Goal: Check status: Check status

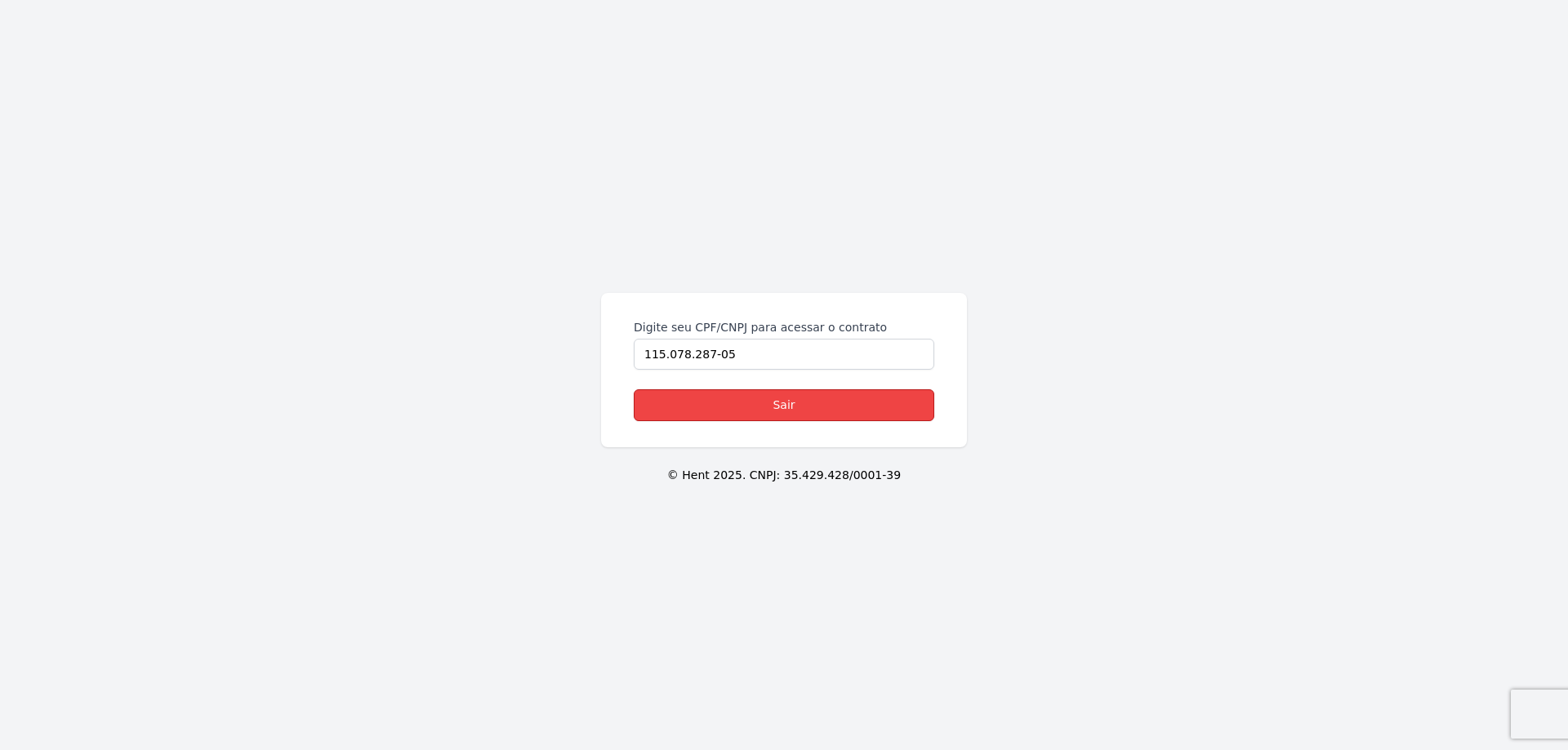
drag, startPoint x: 773, startPoint y: 407, endPoint x: 776, endPoint y: 398, distance: 9.5
click at [773, 406] on link "Sair" at bounding box center [784, 405] width 301 height 32
click at [802, 410] on link "Sair" at bounding box center [784, 405] width 301 height 32
click at [762, 409] on link "Sair" at bounding box center [784, 405] width 301 height 32
click at [781, 412] on link "Sair" at bounding box center [784, 405] width 301 height 32
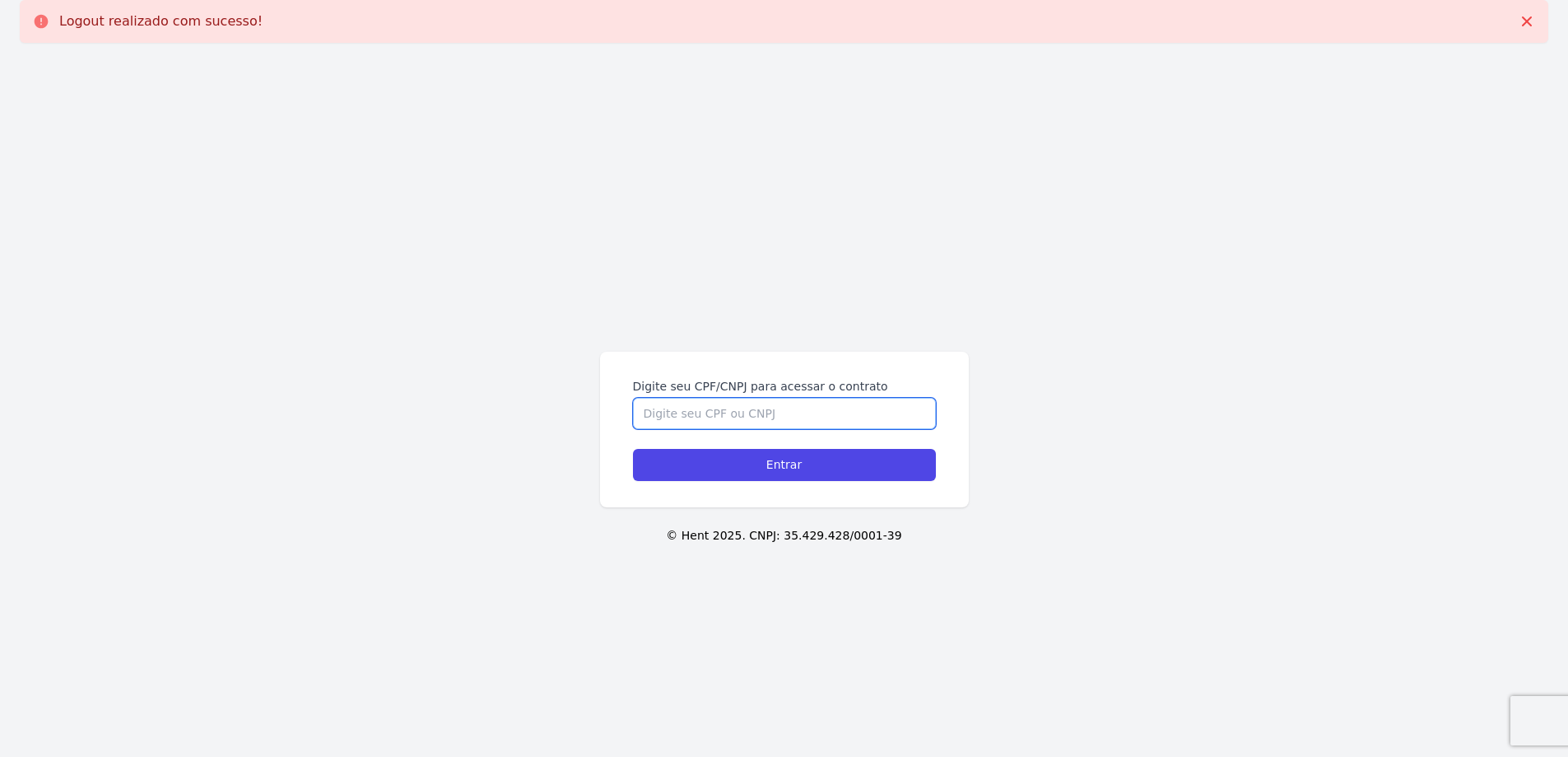
click at [821, 411] on input "Digite seu CPF/CNPJ para acessar o contrato" at bounding box center [784, 413] width 303 height 31
type input "11507828705"
click at [633, 449] on input "Entrar" at bounding box center [784, 465] width 303 height 32
click at [803, 475] on input "Entrar" at bounding box center [784, 465] width 303 height 32
click at [762, 402] on input "Digite seu CPF/CNPJ para acessar o contrato" at bounding box center [784, 413] width 303 height 31
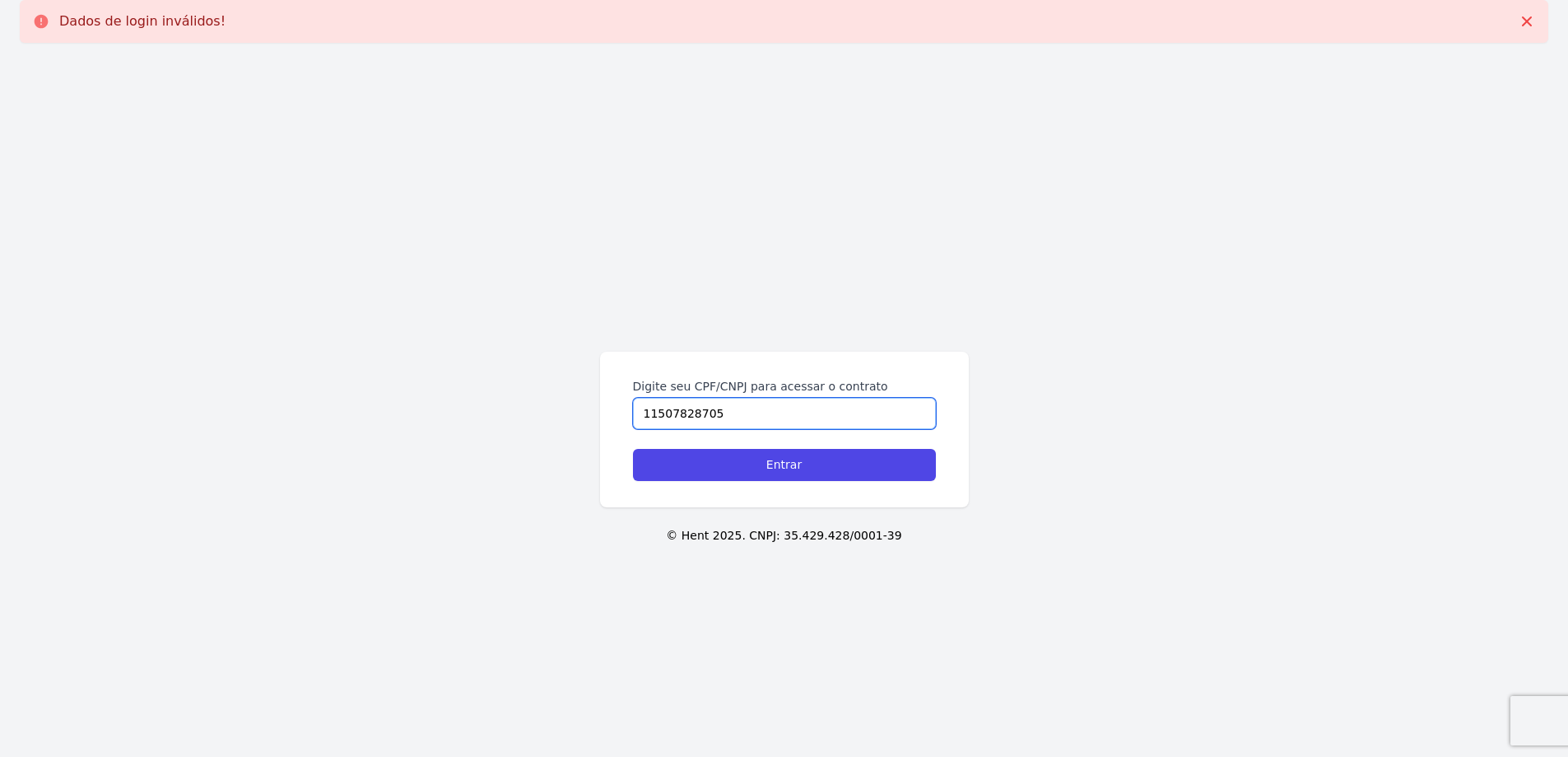
type input "11507828705"
click at [633, 449] on input "Entrar" at bounding box center [784, 465] width 303 height 32
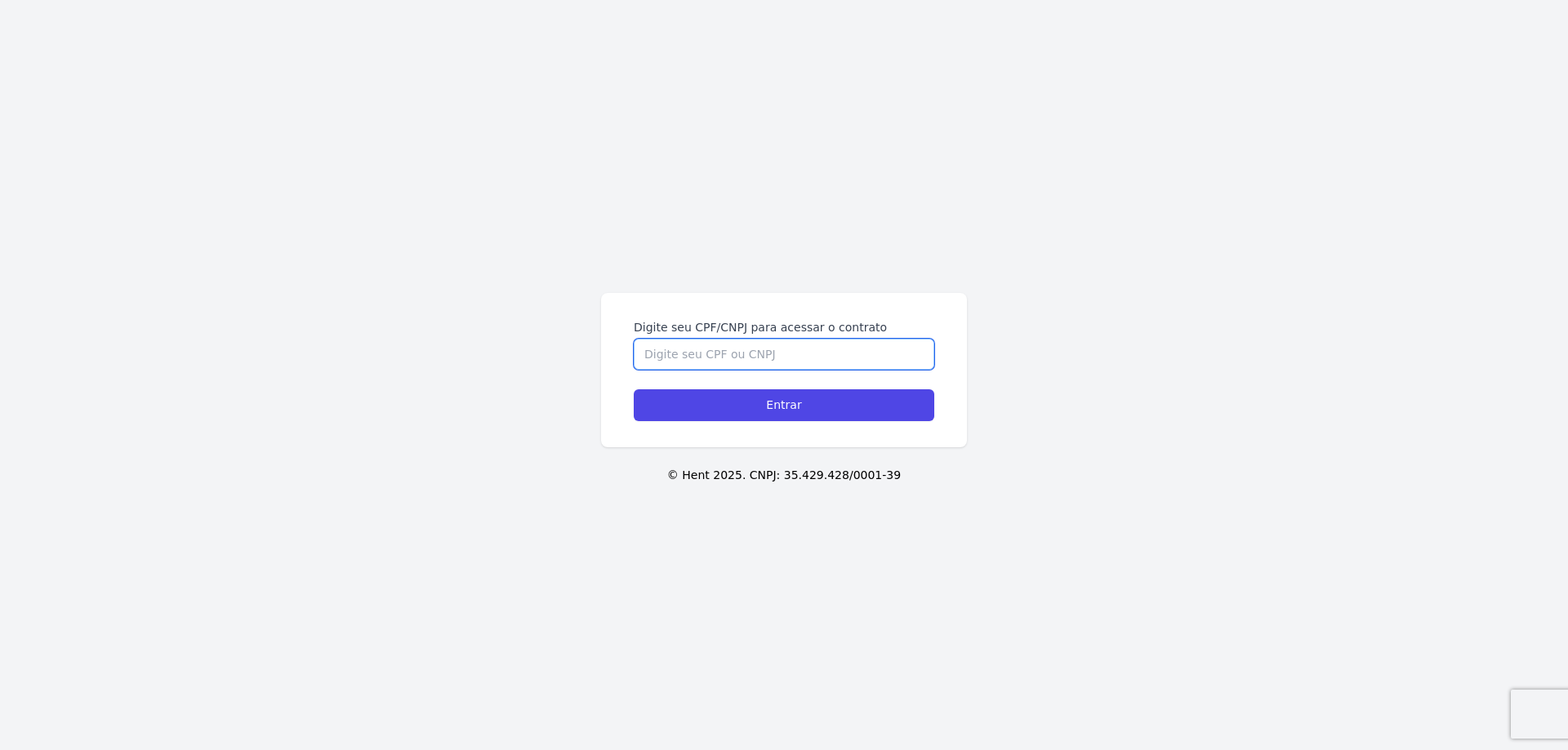
click at [900, 355] on input "Digite seu CPF/CNPJ para acessar o contrato" at bounding box center [784, 354] width 301 height 31
type input "11507828705"
click at [634, 389] on input "Entrar" at bounding box center [784, 405] width 301 height 32
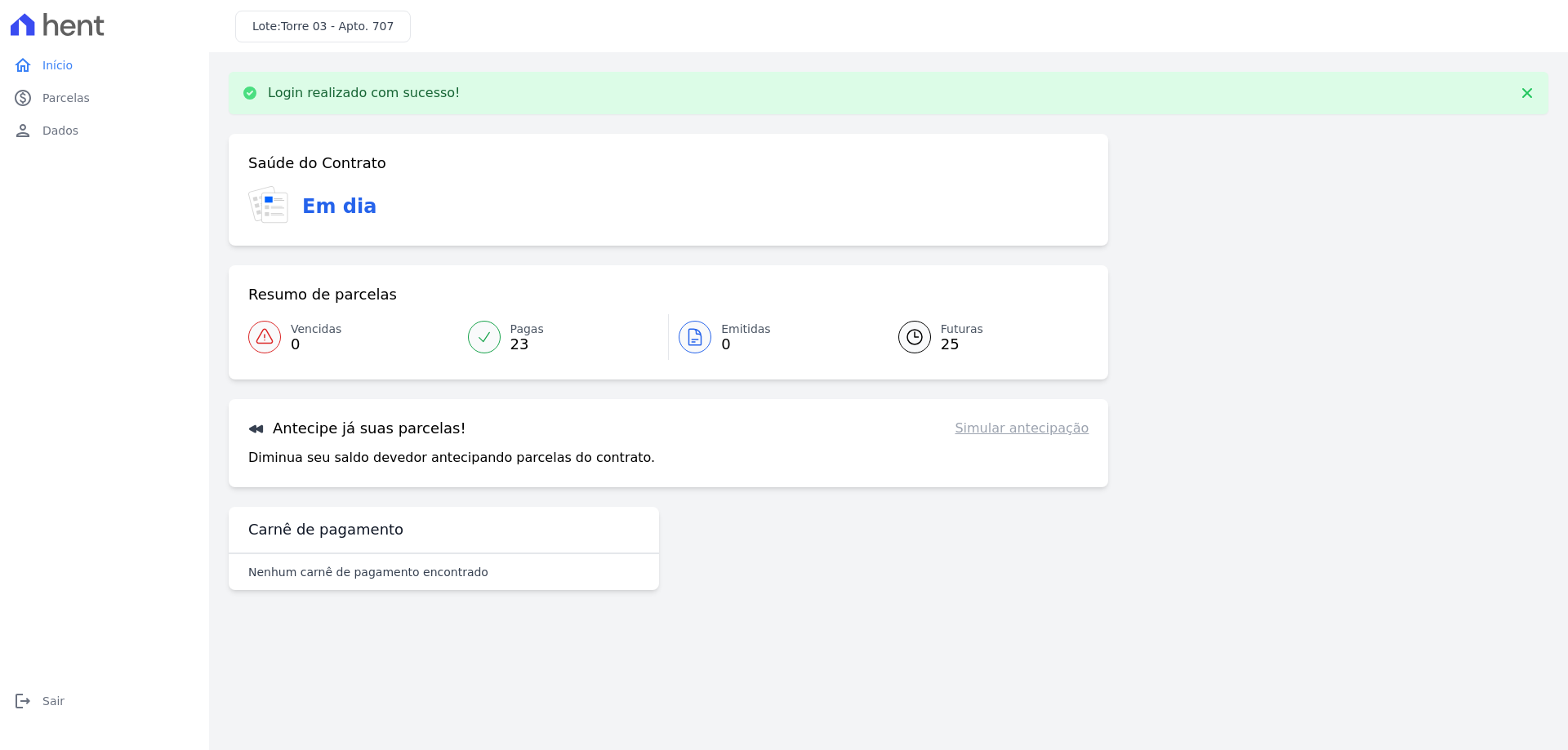
click at [1033, 430] on link "Simular antecipação" at bounding box center [1022, 428] width 134 height 19
click at [1038, 429] on link "Simular antecipação" at bounding box center [1022, 428] width 134 height 19
click at [54, 103] on span "Parcelas" at bounding box center [66, 98] width 48 height 17
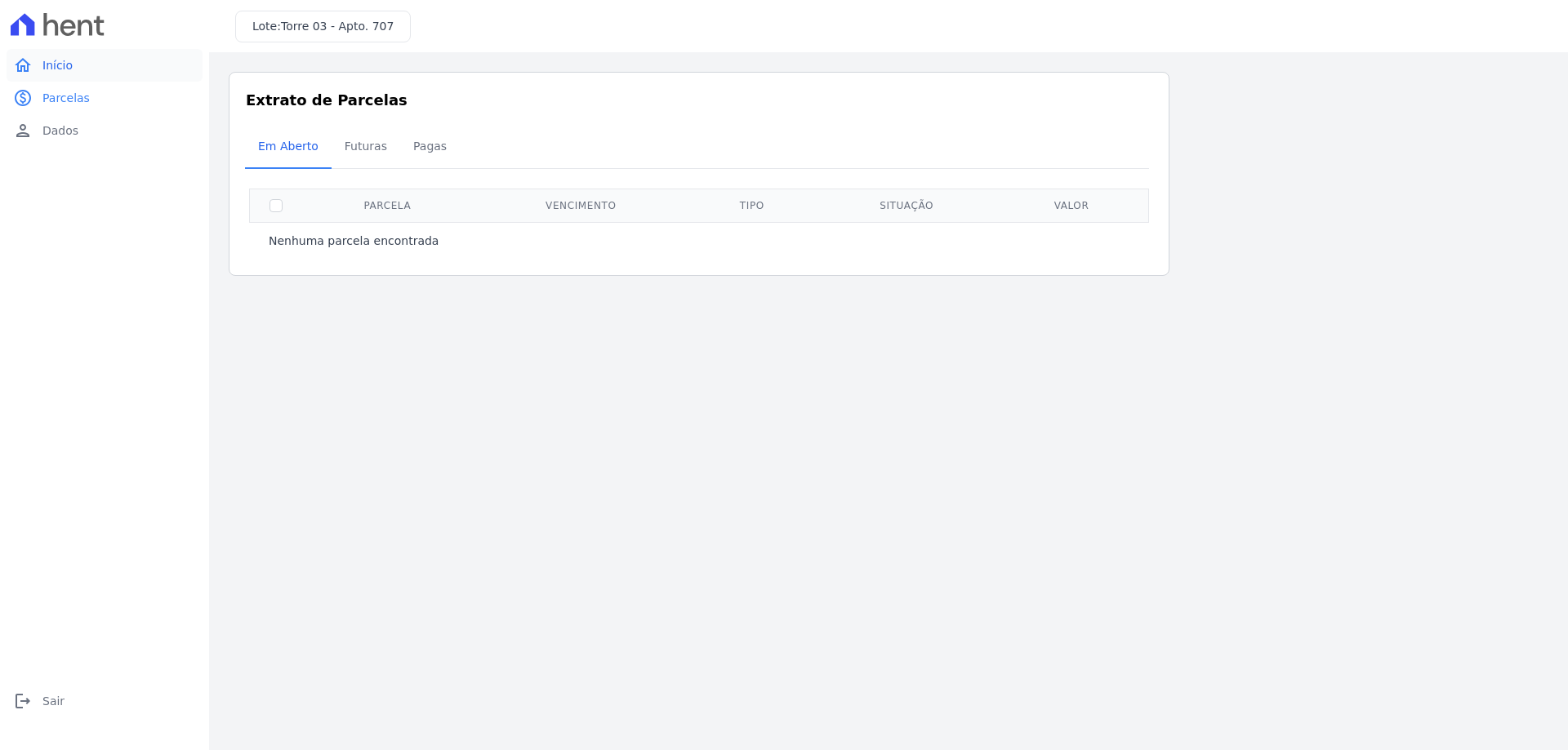
click at [68, 60] on span "Início" at bounding box center [58, 65] width 30 height 17
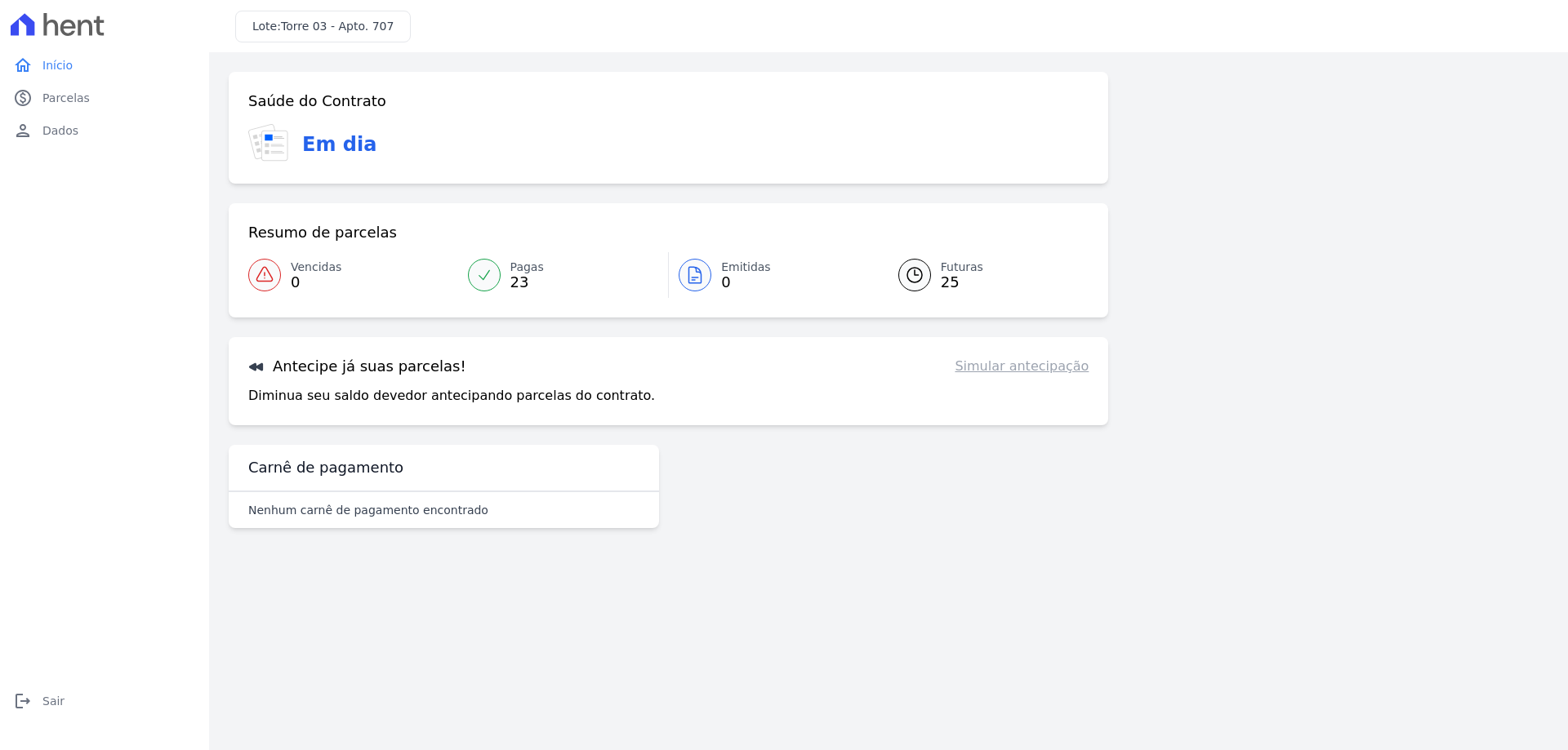
click at [258, 364] on icon at bounding box center [256, 367] width 17 height 17
click at [336, 364] on h3 "Antecipe já suas parcelas!" at bounding box center [357, 366] width 218 height 19
click at [1016, 372] on link "Simular antecipação" at bounding box center [1022, 366] width 134 height 19
click at [59, 95] on span "Parcelas" at bounding box center [66, 98] width 48 height 17
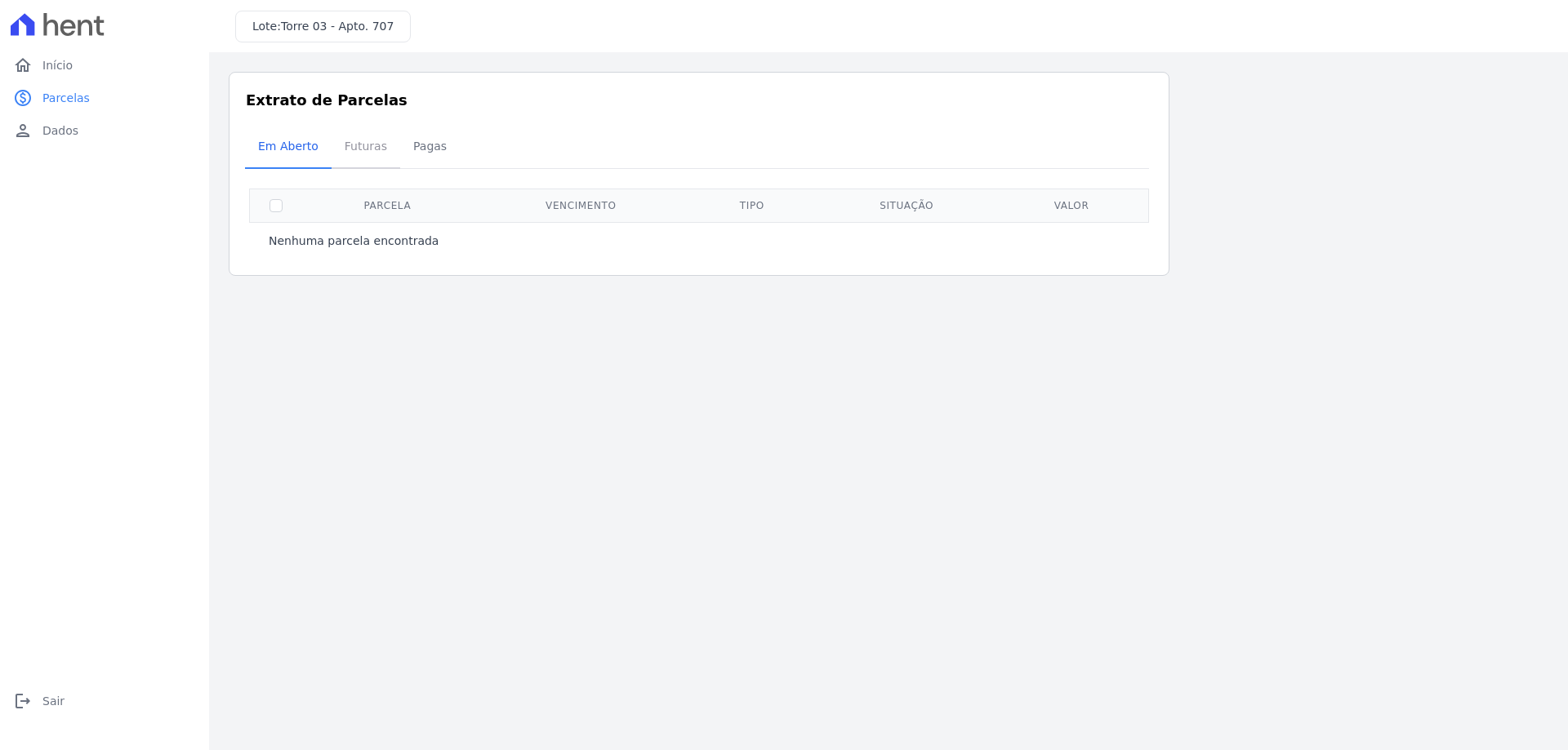
click at [353, 147] on span "Futuras" at bounding box center [366, 146] width 62 height 33
click at [446, 146] on link "Pagas" at bounding box center [430, 147] width 59 height 43
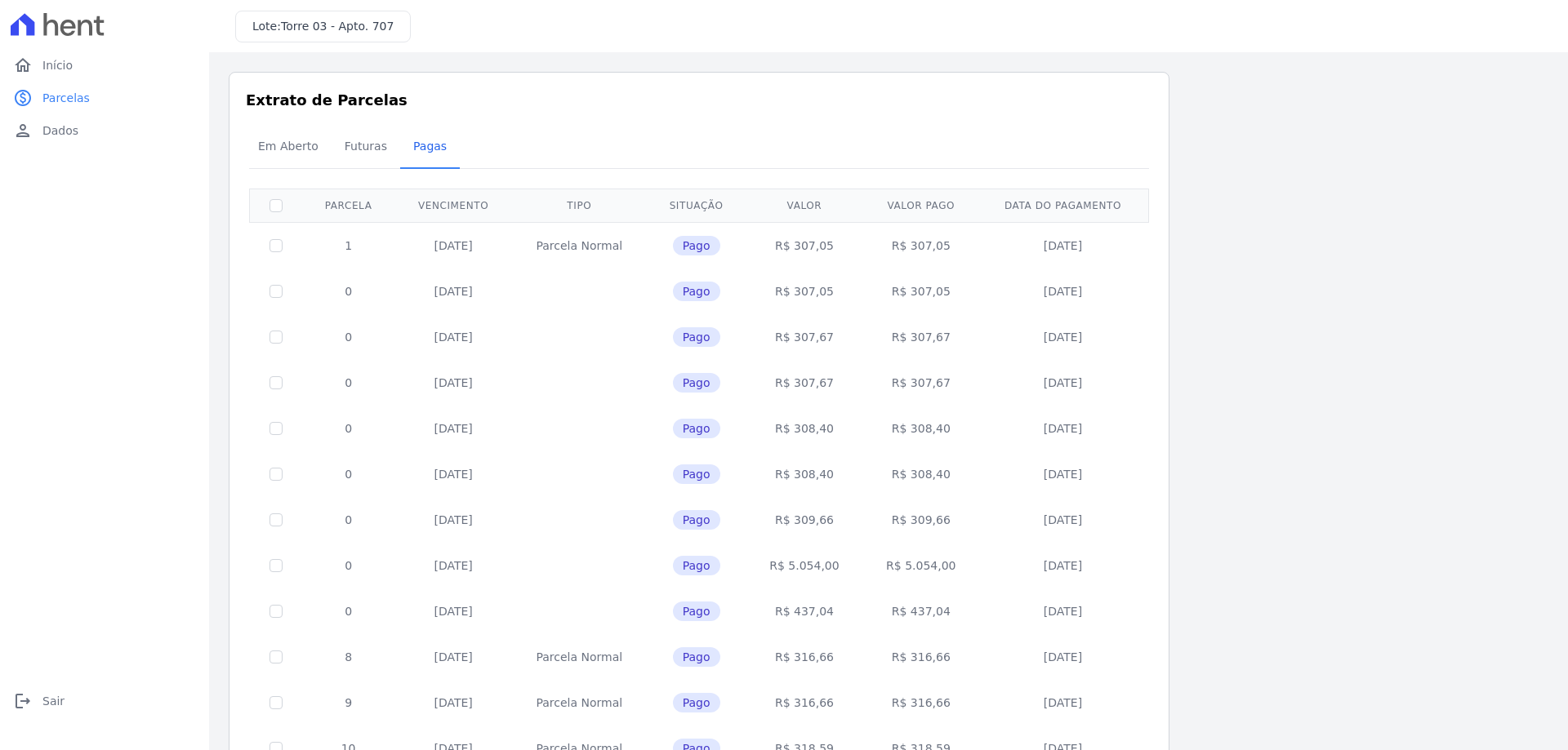
click at [379, 152] on span "Futuras" at bounding box center [366, 146] width 62 height 33
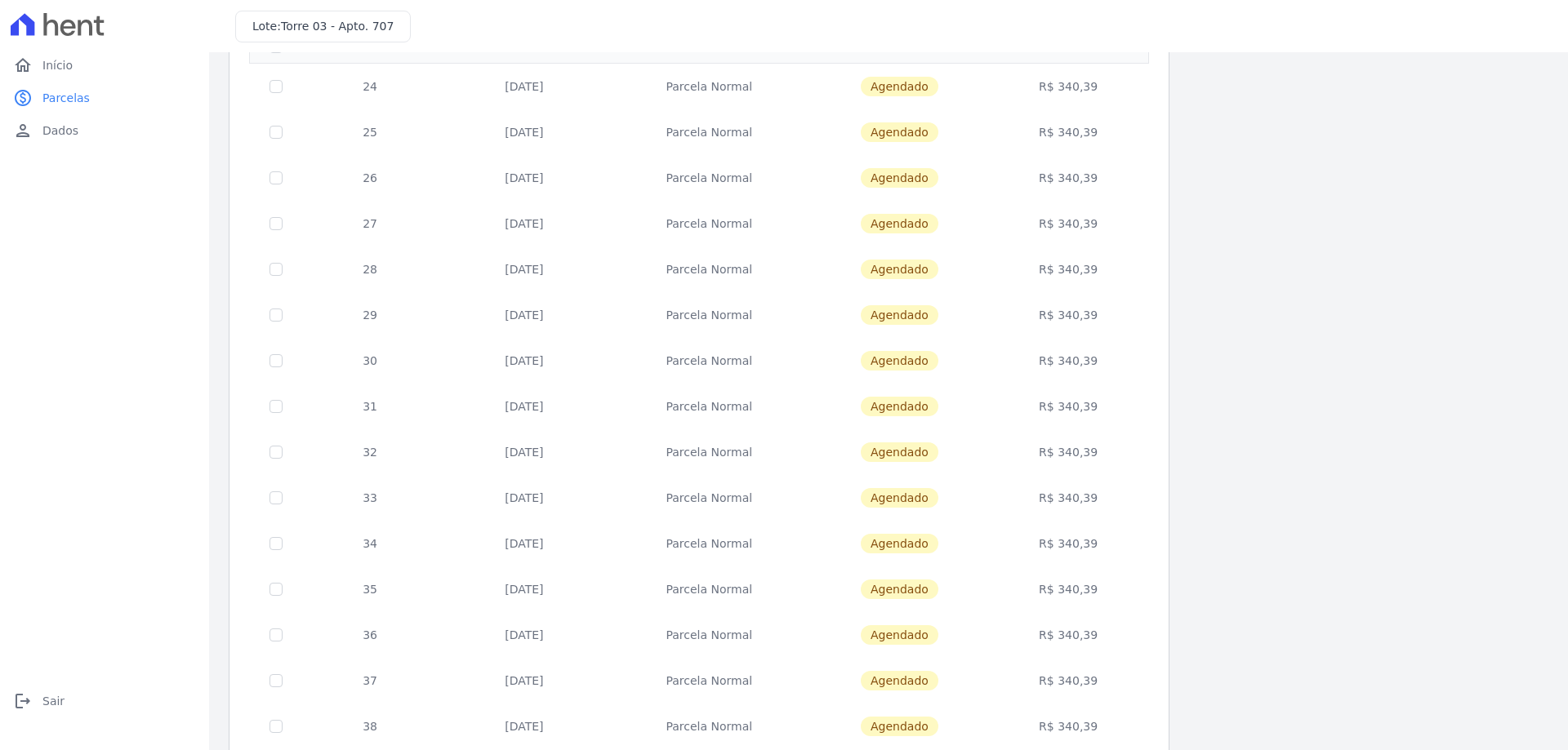
scroll to position [481, 0]
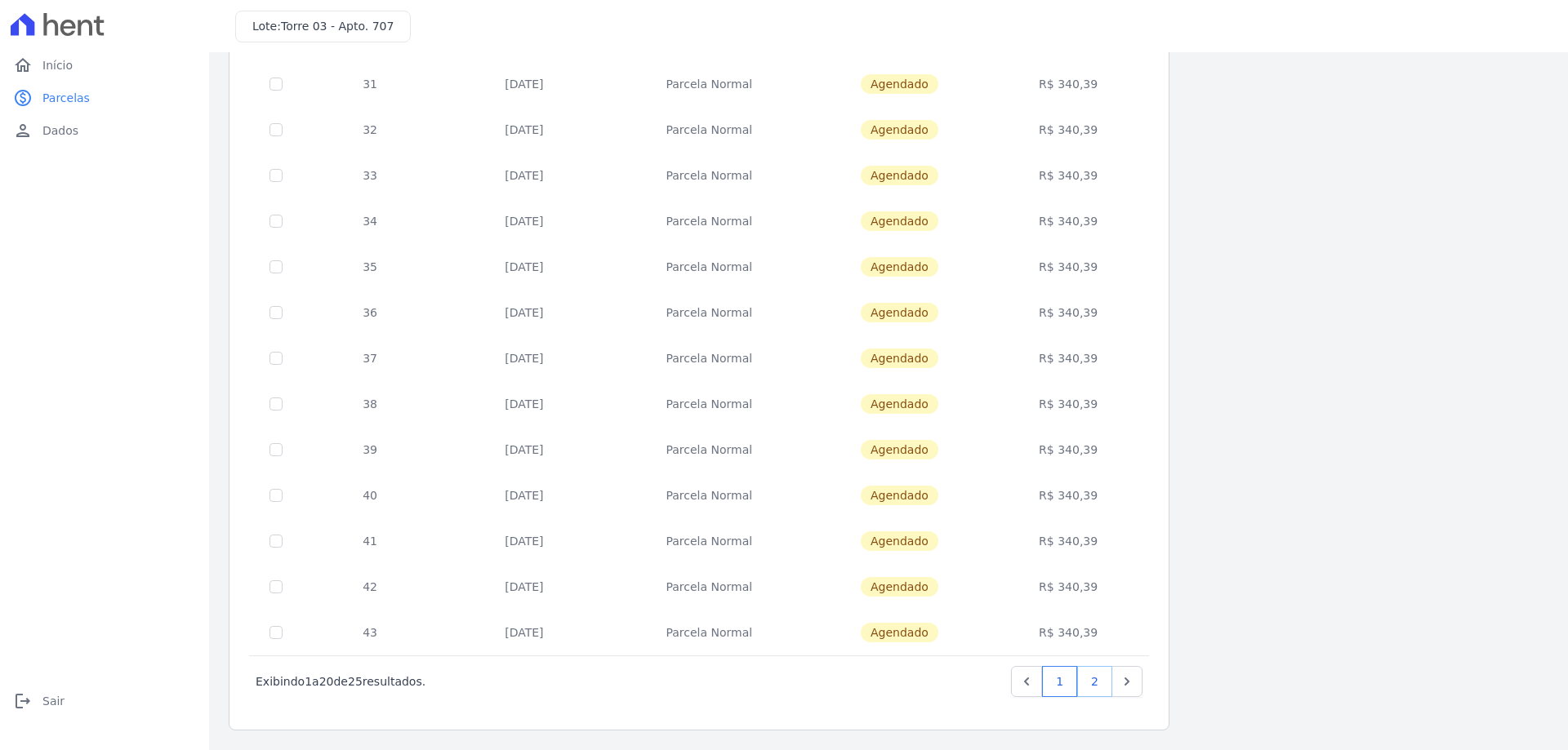
click at [1096, 689] on link "2" at bounding box center [1095, 681] width 35 height 31
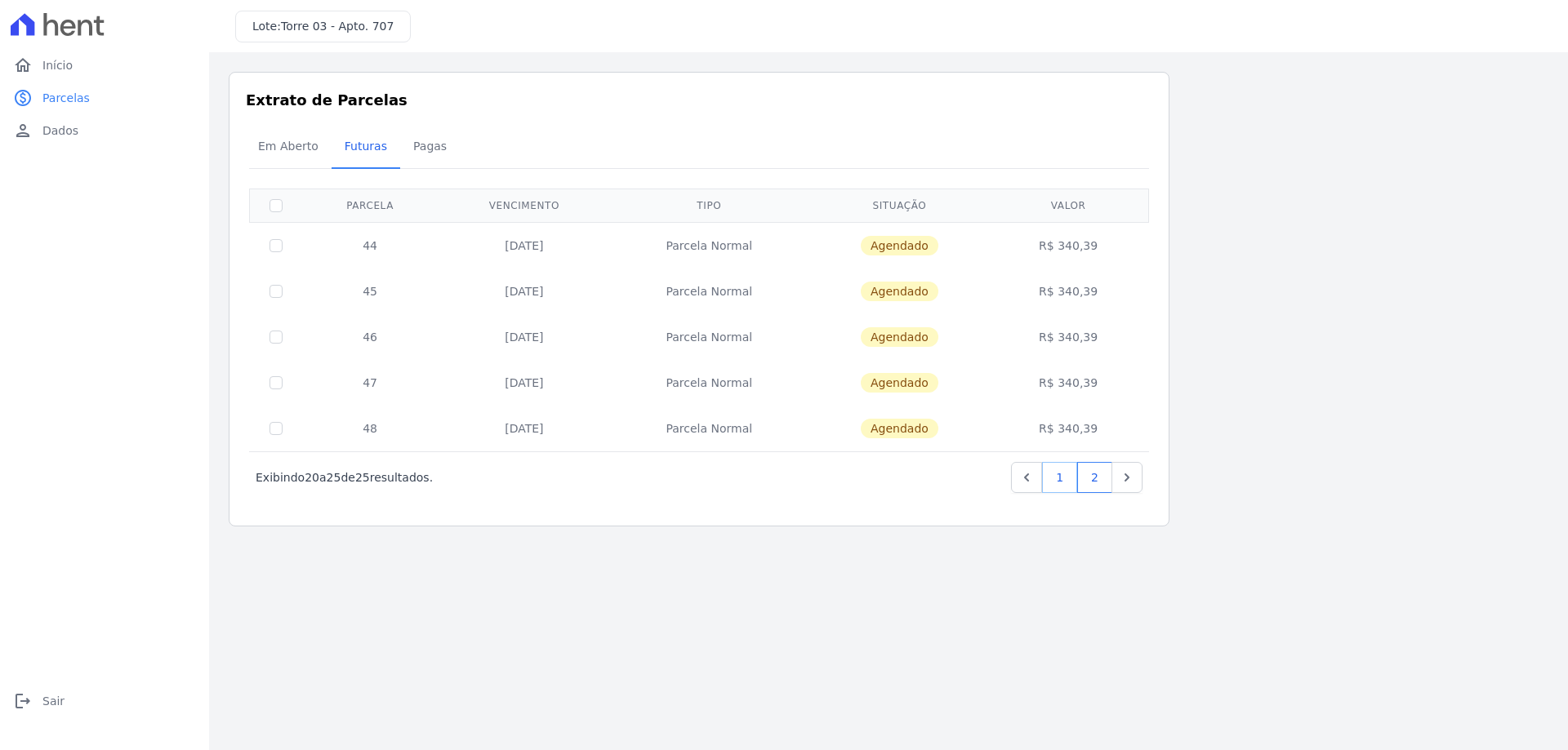
click at [1054, 484] on link "1" at bounding box center [1060, 477] width 35 height 31
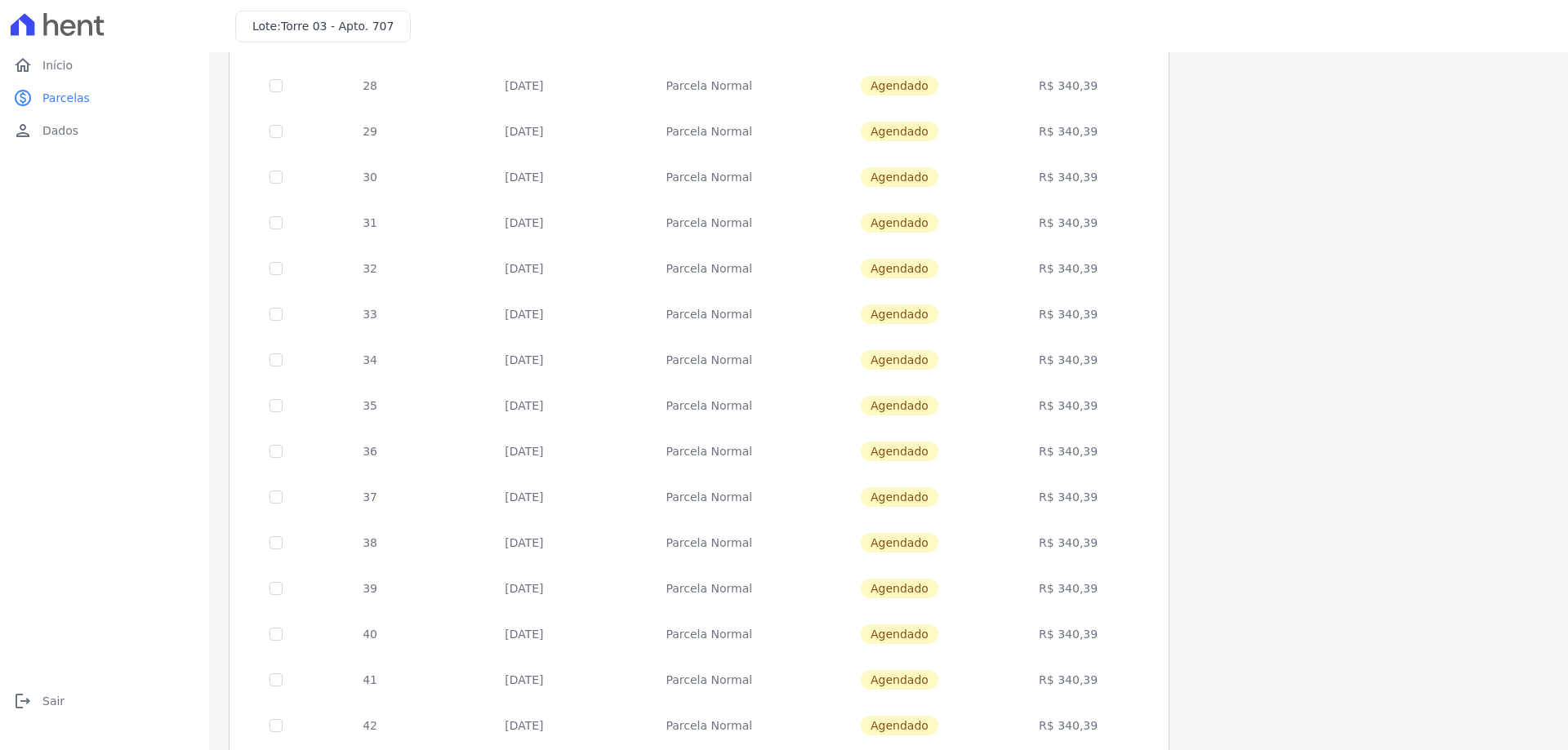
scroll to position [481, 0]
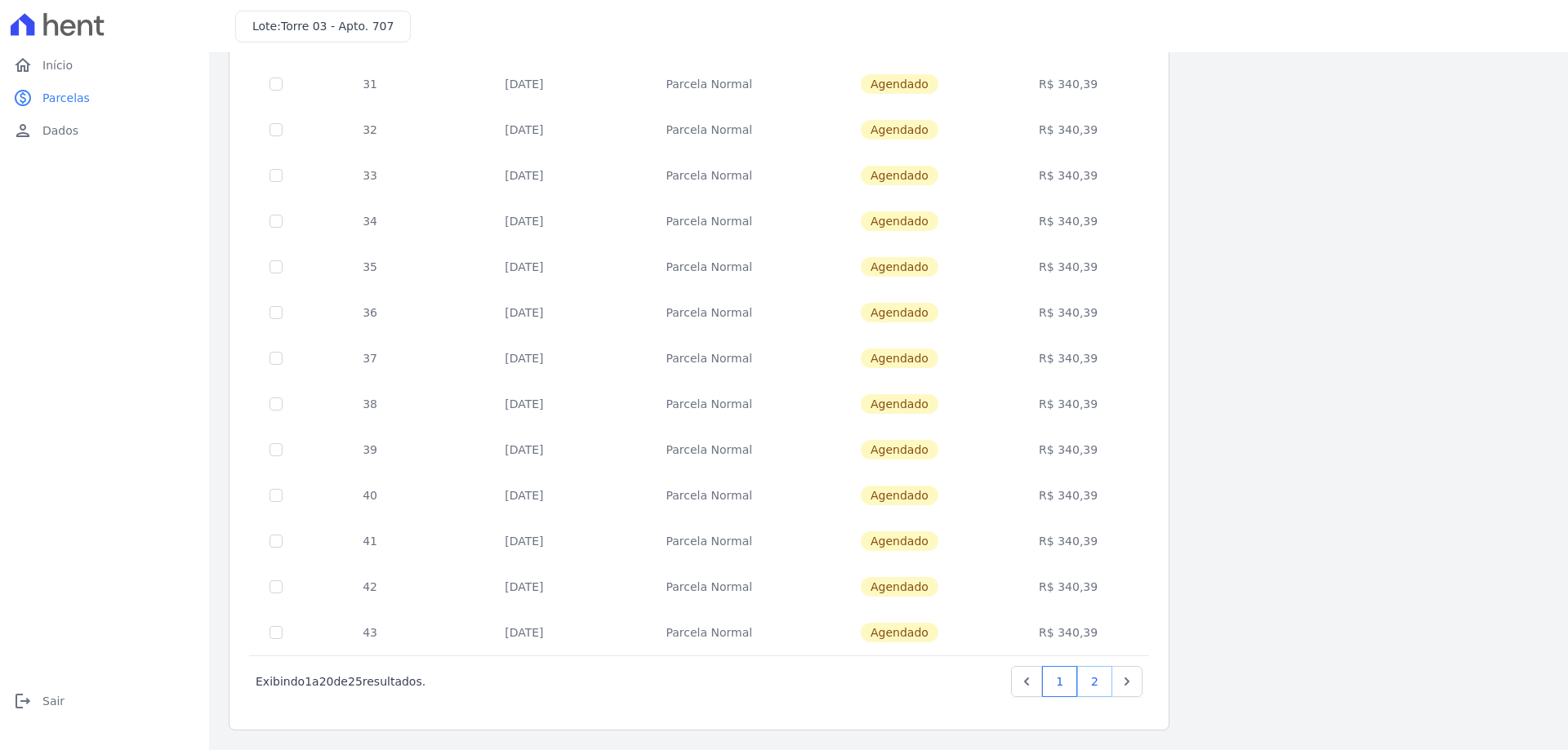
click at [1100, 684] on link "2" at bounding box center [1095, 681] width 35 height 31
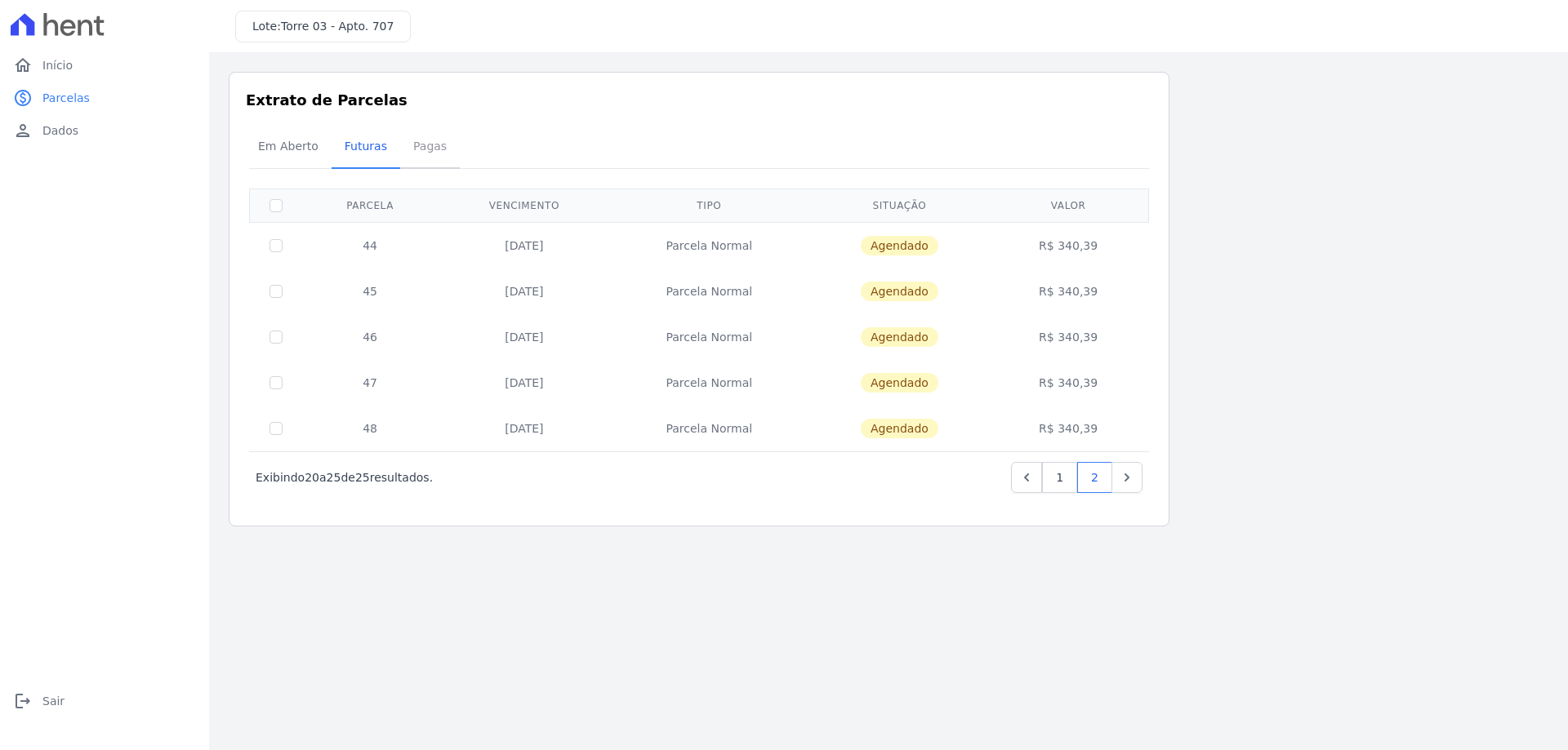
click at [413, 144] on span "Pagas" at bounding box center [430, 146] width 53 height 33
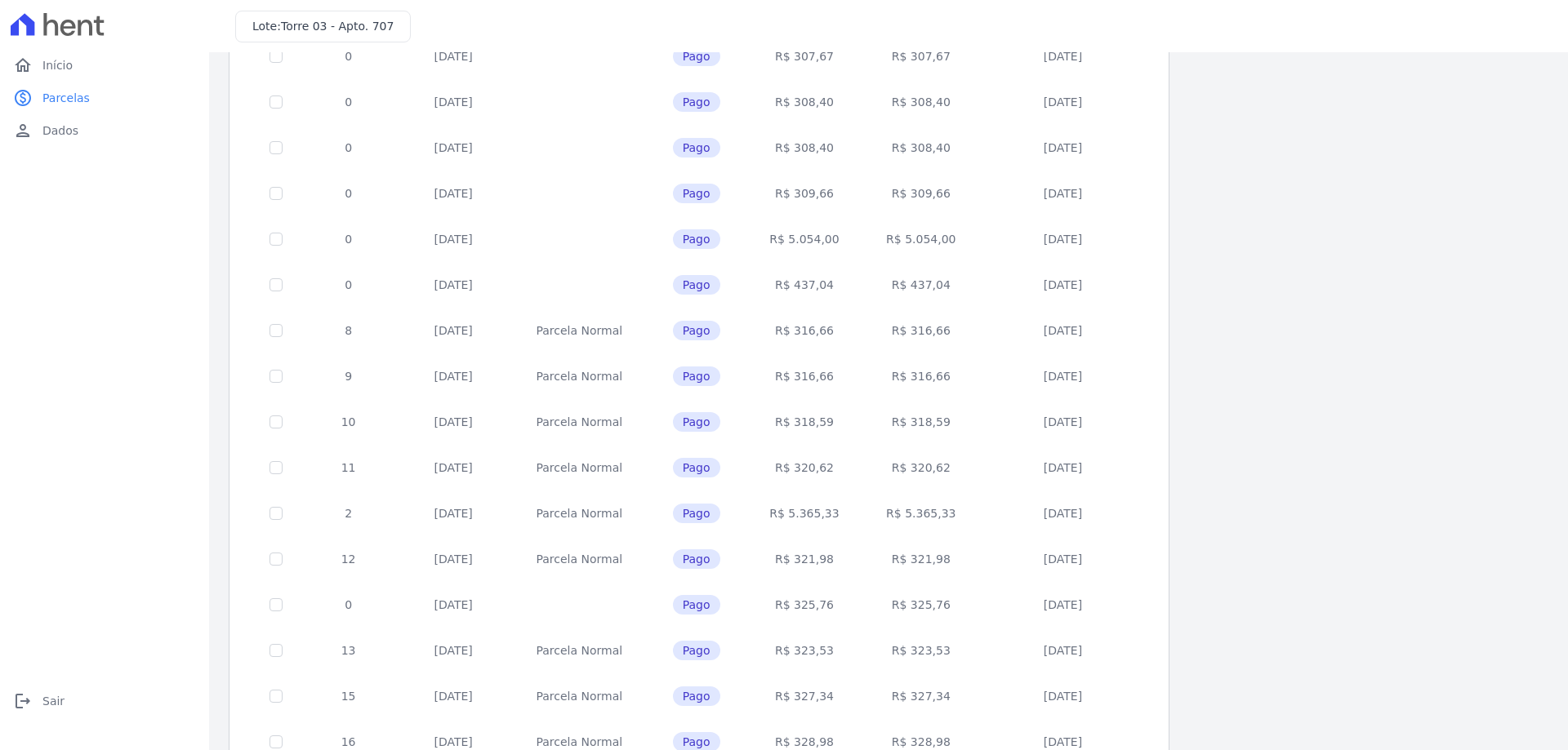
scroll to position [481, 0]
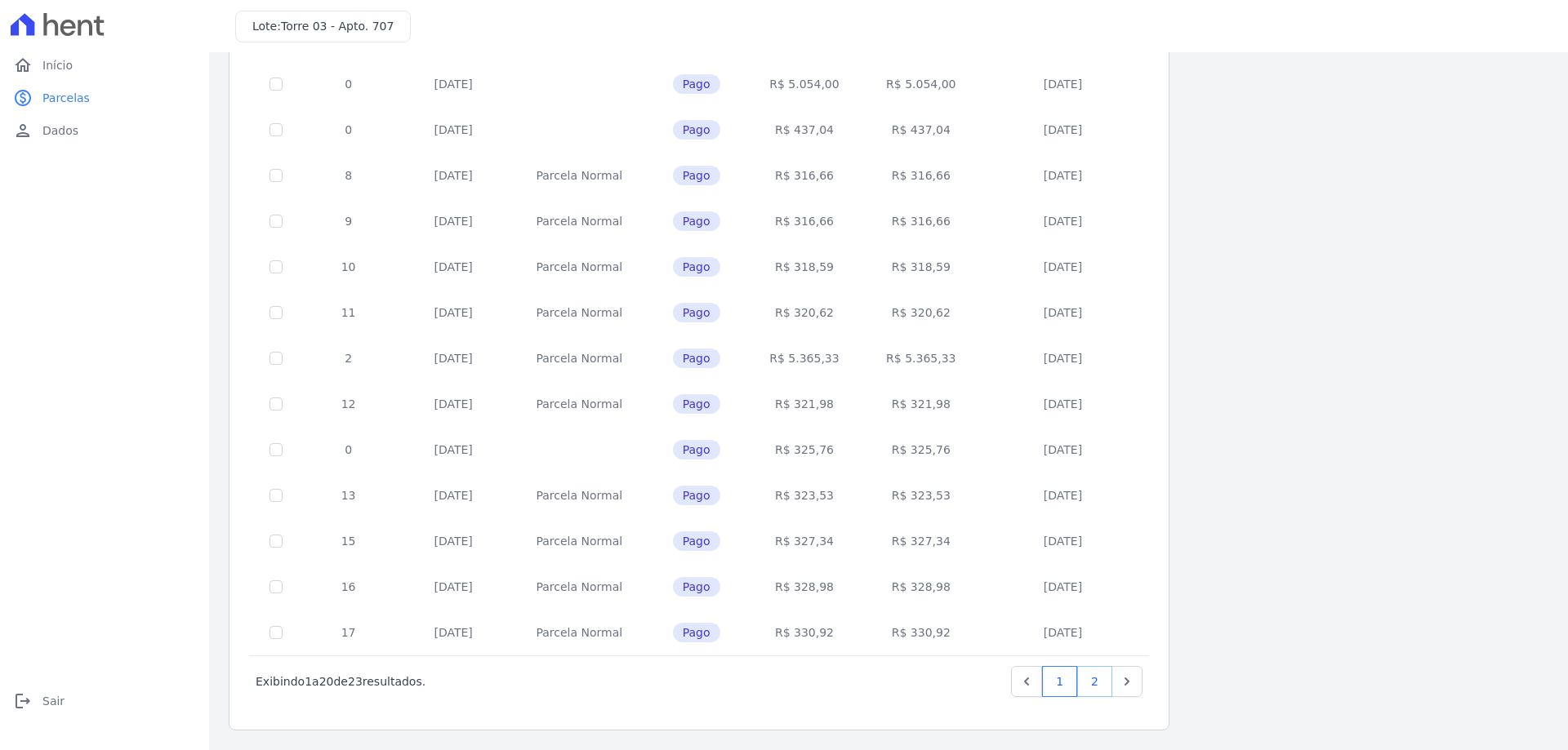
click at [1086, 685] on link "2" at bounding box center [1095, 681] width 35 height 31
